Goal: Task Accomplishment & Management: Use online tool/utility

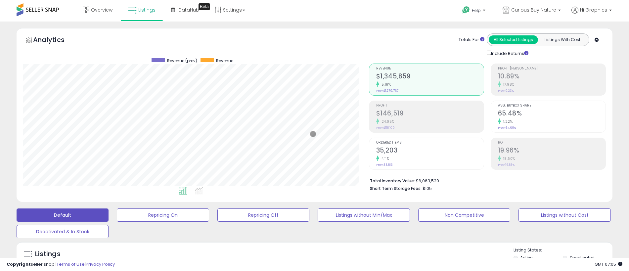
scroll to position [136, 346]
click at [535, 10] on span "Curious Buy Nature" at bounding box center [533, 10] width 45 height 7
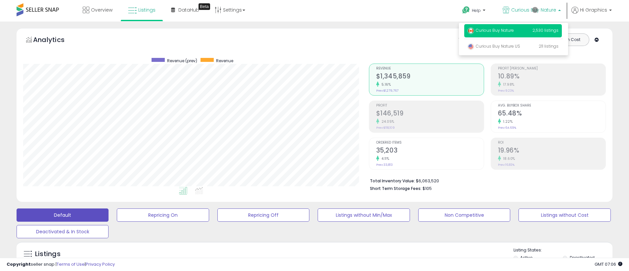
click at [514, 31] on p "Curious Buy Nature 2,530 listings" at bounding box center [513, 30] width 98 height 13
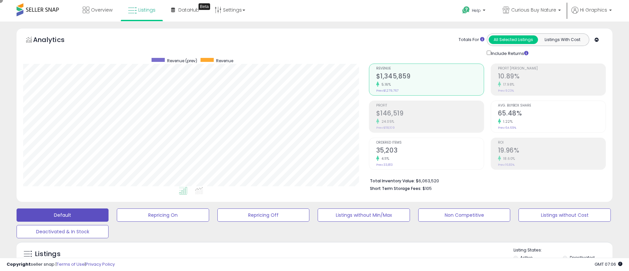
scroll to position [165, 0]
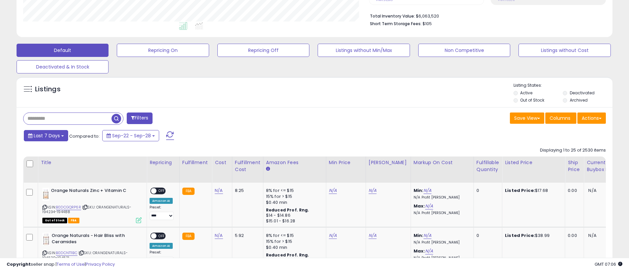
click at [46, 135] on span "Last 7 Days" at bounding box center [47, 135] width 26 height 7
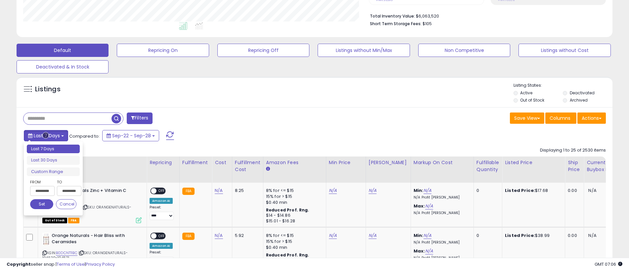
type input "**********"
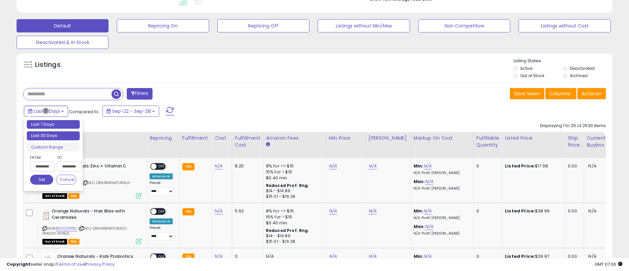
click at [53, 136] on li "Last 30 Days" at bounding box center [53, 135] width 53 height 9
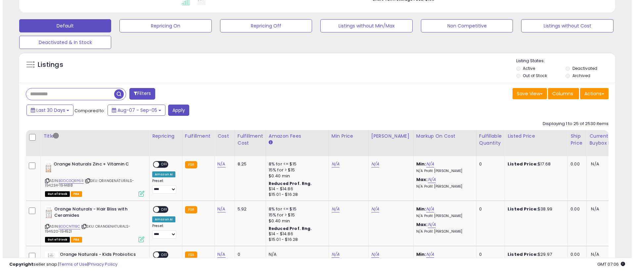
scroll to position [147, 0]
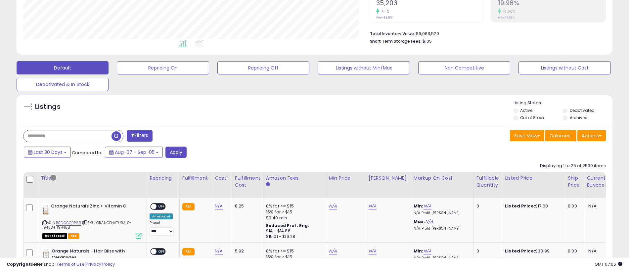
click at [140, 136] on button "Filters" at bounding box center [140, 136] width 26 height 12
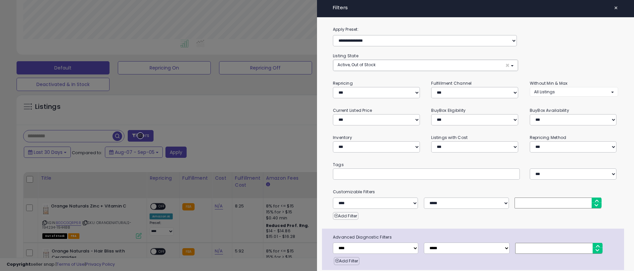
scroll to position [26, 0]
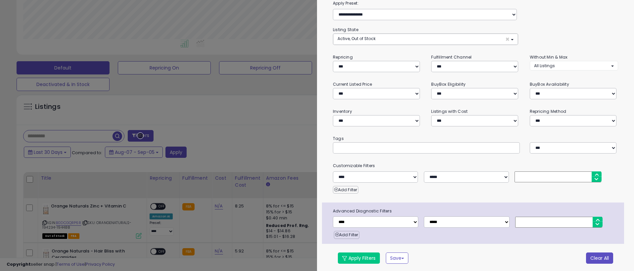
click at [595, 257] on button "Clear All" at bounding box center [599, 258] width 27 height 11
select select "*"
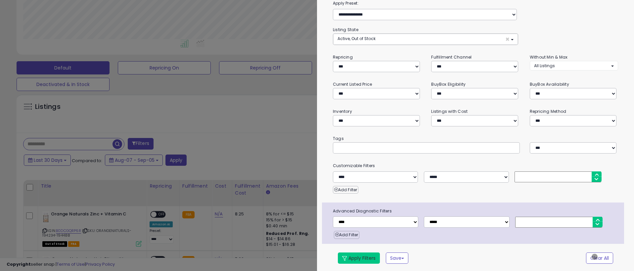
click at [359, 257] on button "Apply Filters" at bounding box center [359, 258] width 42 height 11
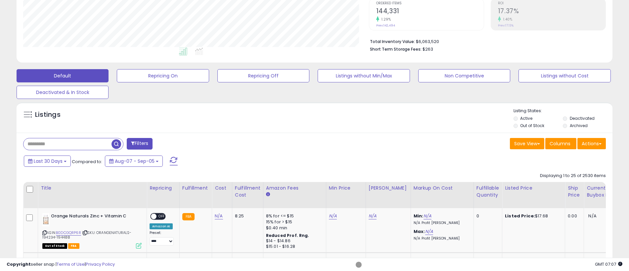
scroll to position [147, 0]
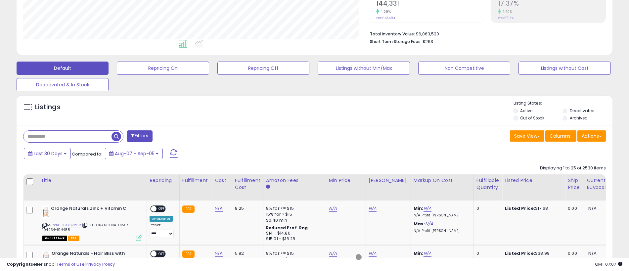
click at [117, 135] on span "button" at bounding box center [117, 137] width 10 height 10
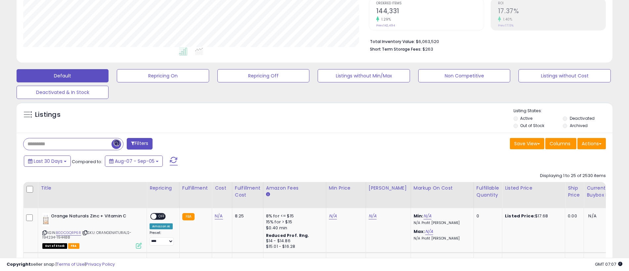
scroll to position [147, 0]
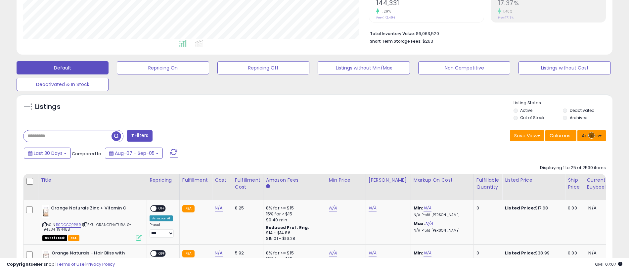
click at [592, 135] on button "Actions" at bounding box center [592, 135] width 28 height 11
click at [565, 178] on link "Export All Columns" at bounding box center [565, 178] width 72 height 10
